Goal: Navigation & Orientation: Go to known website

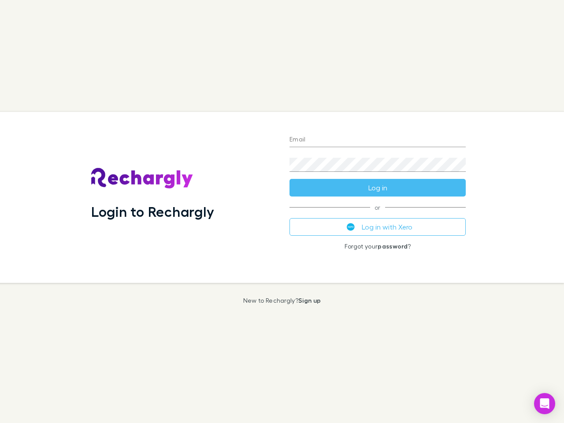
click at [282, 212] on div "Login to Rechargly" at bounding box center [183, 197] width 198 height 171
click at [378, 140] on input "Email" at bounding box center [378, 140] width 176 height 14
click at [378, 188] on button "Log in" at bounding box center [378, 188] width 176 height 18
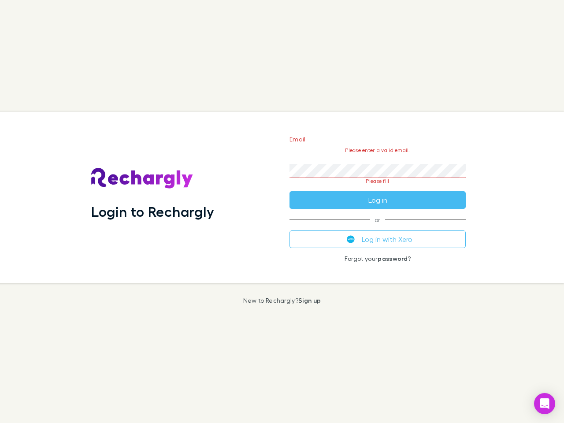
click at [378, 227] on div "Email Please enter a valid email. Password Please fill Log in or Log in with Xe…" at bounding box center [378, 197] width 190 height 171
click at [545, 404] on icon "Open Intercom Messenger" at bounding box center [544, 404] width 9 height 11
